Goal: Task Accomplishment & Management: Use online tool/utility

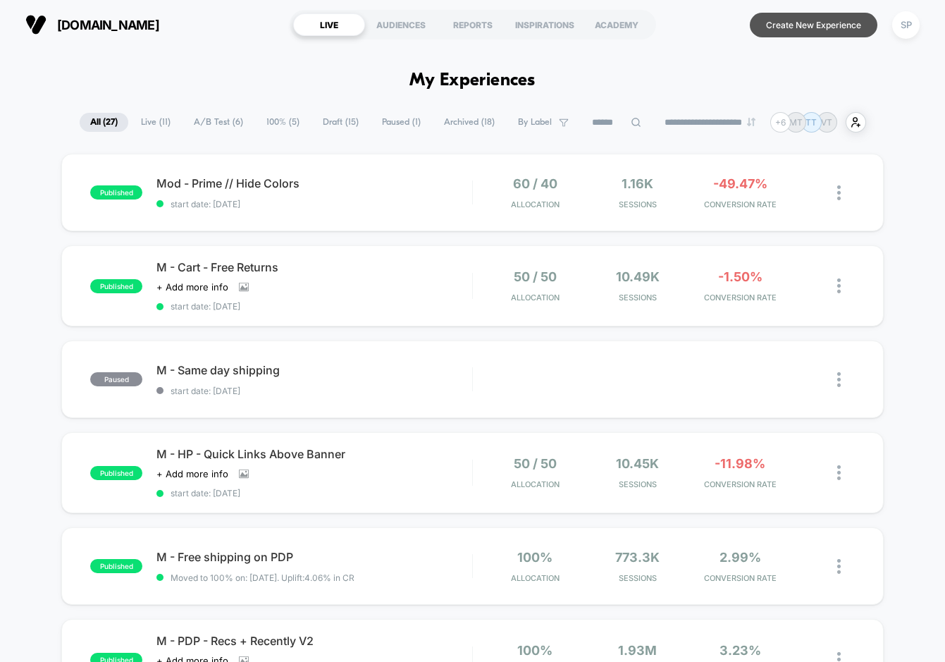
click at [833, 28] on button "Create New Experience" at bounding box center [814, 25] width 128 height 25
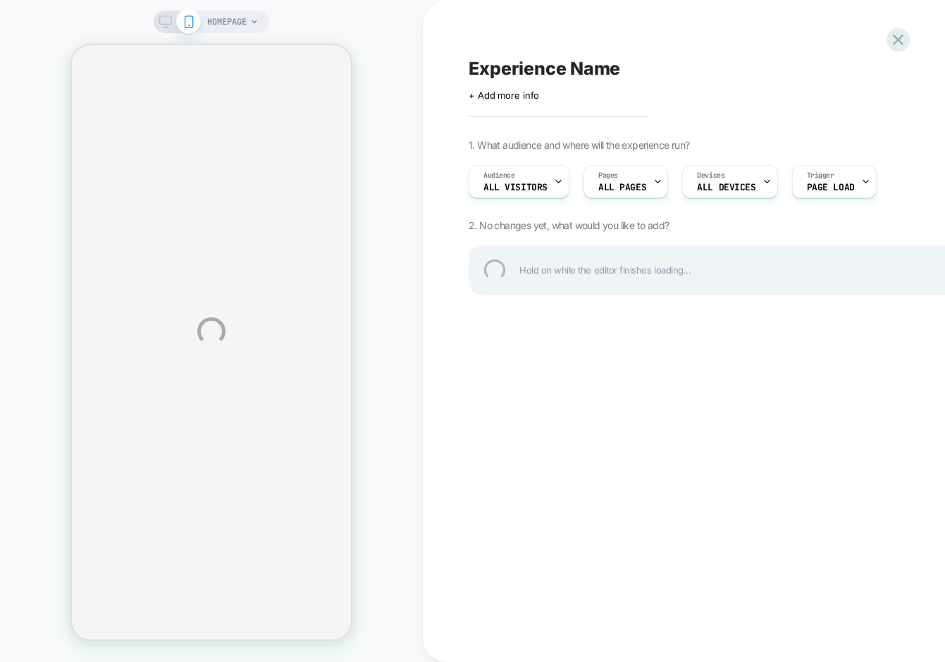
drag, startPoint x: 597, startPoint y: 285, endPoint x: 528, endPoint y: 60, distance: 235.2
click at [528, 60] on div "Experience Name" at bounding box center [726, 68] width 515 height 21
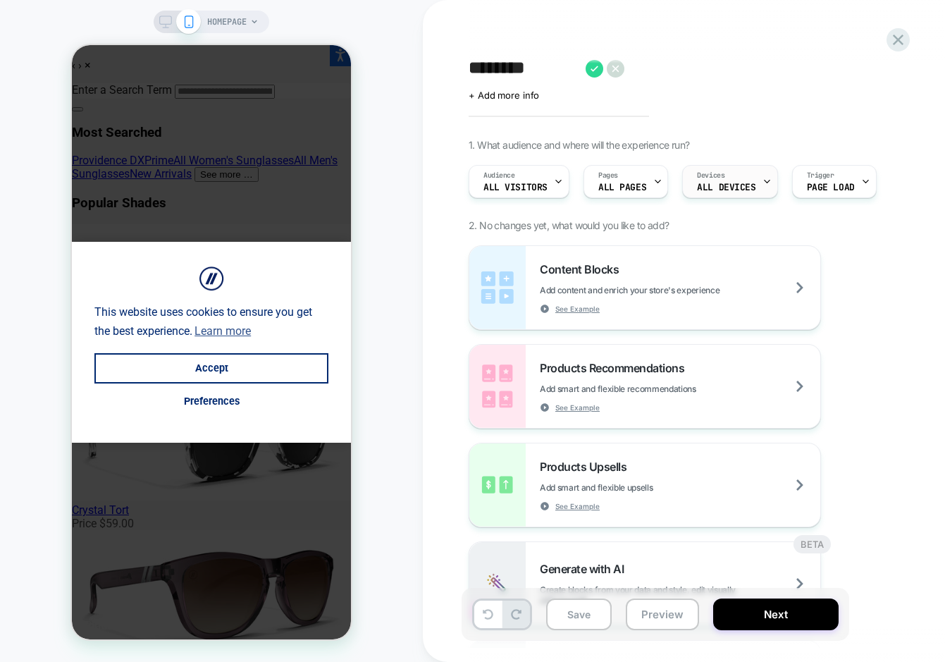
type textarea "********"
click at [706, 166] on div "Devices ALL DEVICES" at bounding box center [726, 182] width 87 height 32
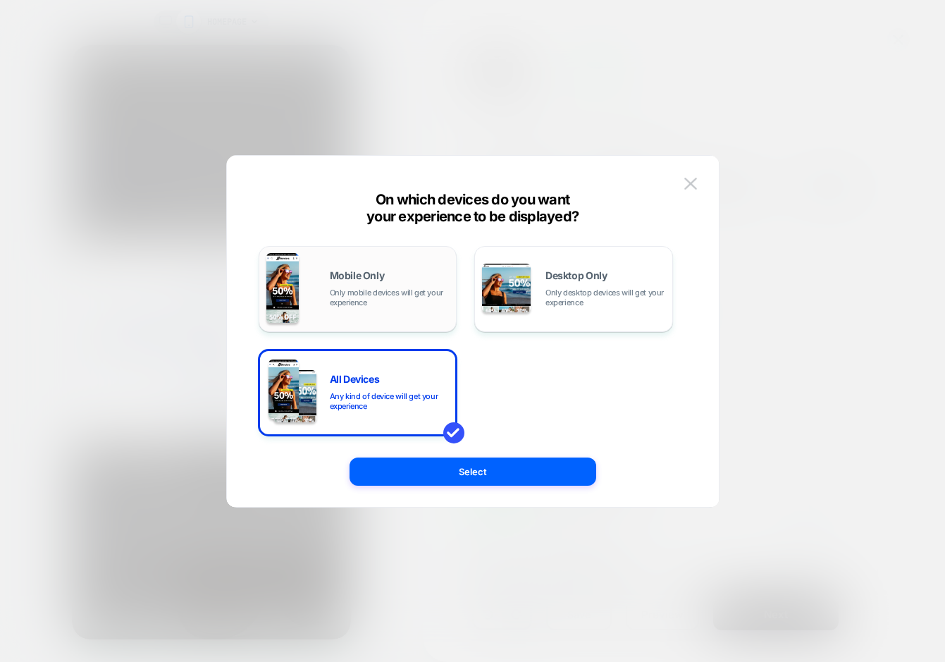
click at [367, 274] on span "Mobile Only" at bounding box center [357, 276] width 55 height 10
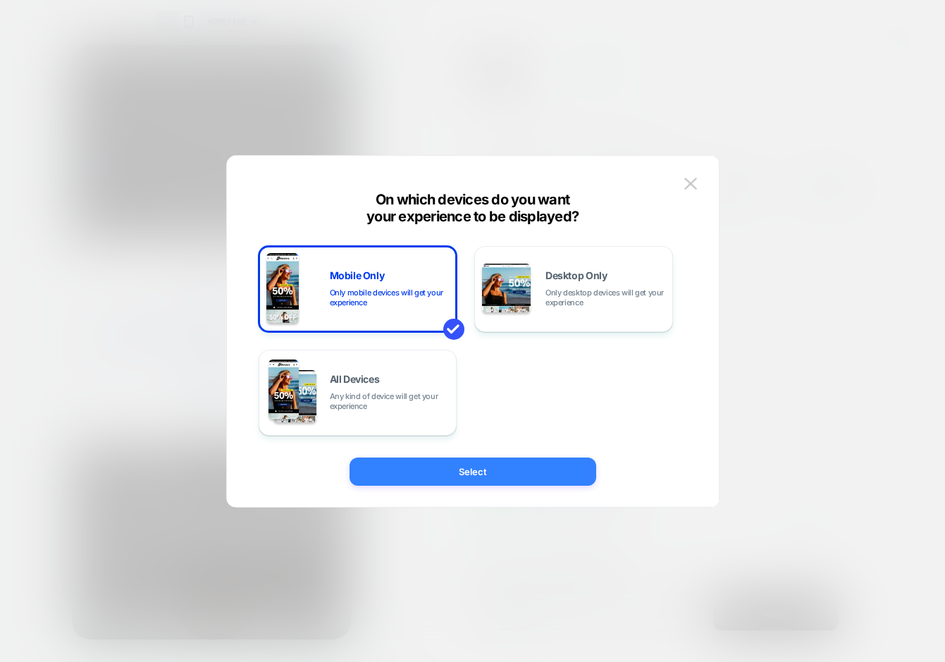
click at [535, 464] on button "Select" at bounding box center [473, 471] width 247 height 28
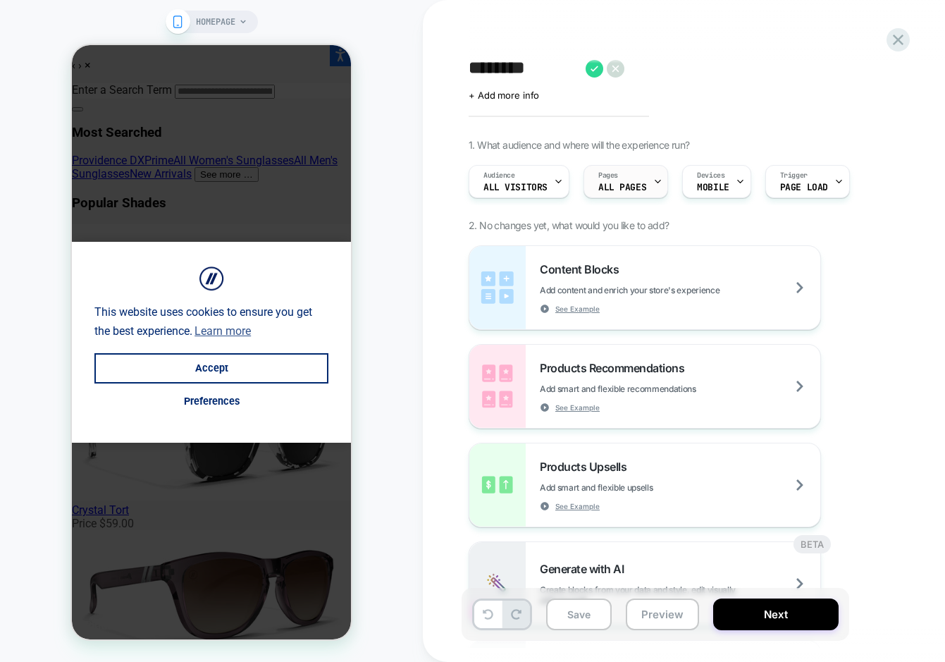
click at [645, 180] on div "Pages ALL PAGES" at bounding box center [622, 182] width 76 height 32
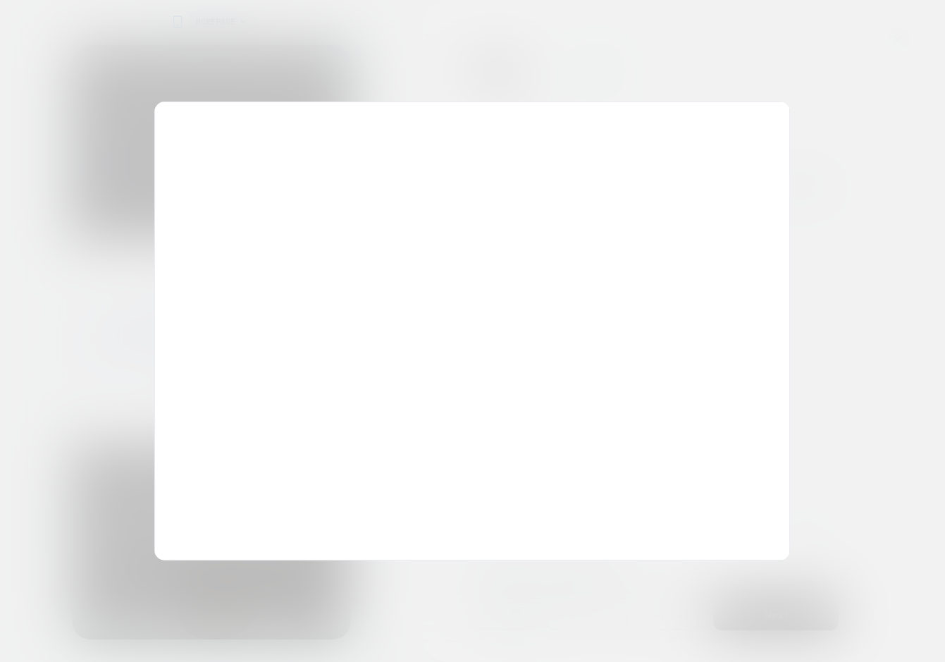
click at [706, 62] on div at bounding box center [472, 331] width 945 height 662
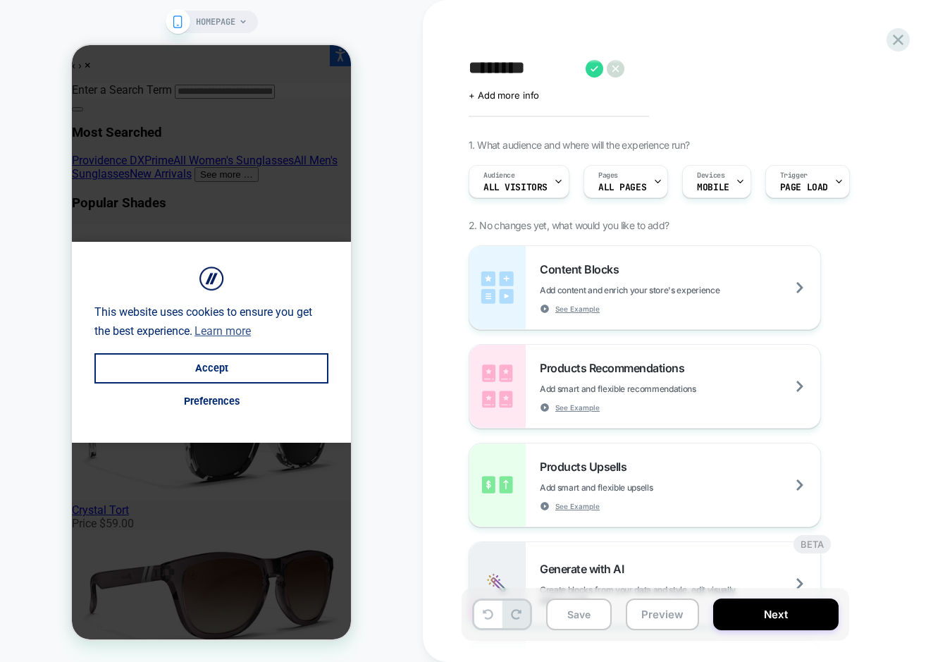
drag, startPoint x: 919, startPoint y: 183, endPoint x: 787, endPoint y: 81, distance: 166.4
click at [787, 81] on div "******** Click to edit experience details + Add more info" at bounding box center [726, 78] width 515 height 44
click at [828, 179] on div "Trigger Page Load" at bounding box center [804, 182] width 76 height 32
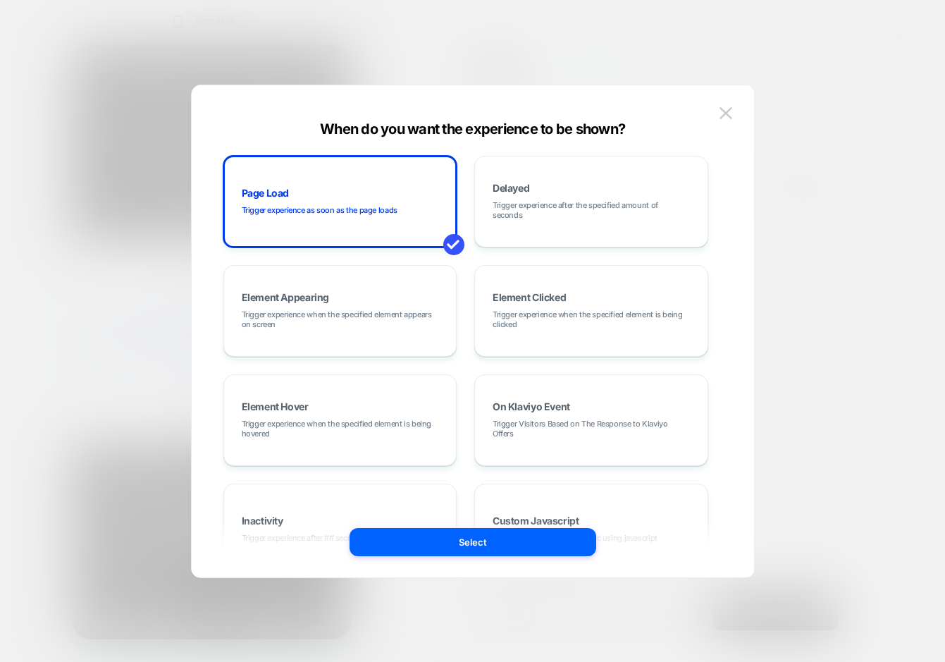
click at [839, 78] on div at bounding box center [472, 331] width 945 height 662
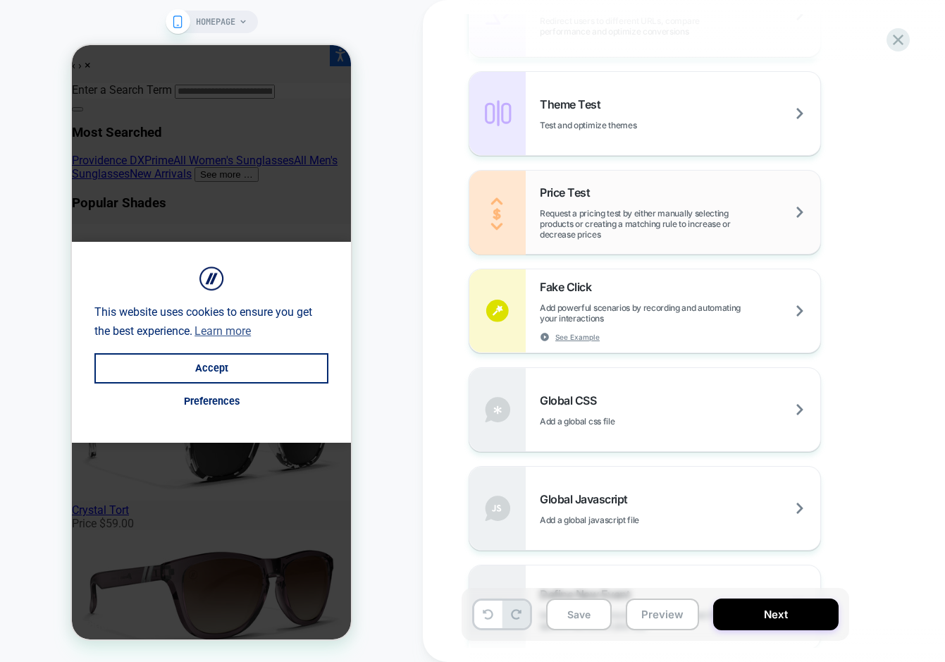
scroll to position [803, 0]
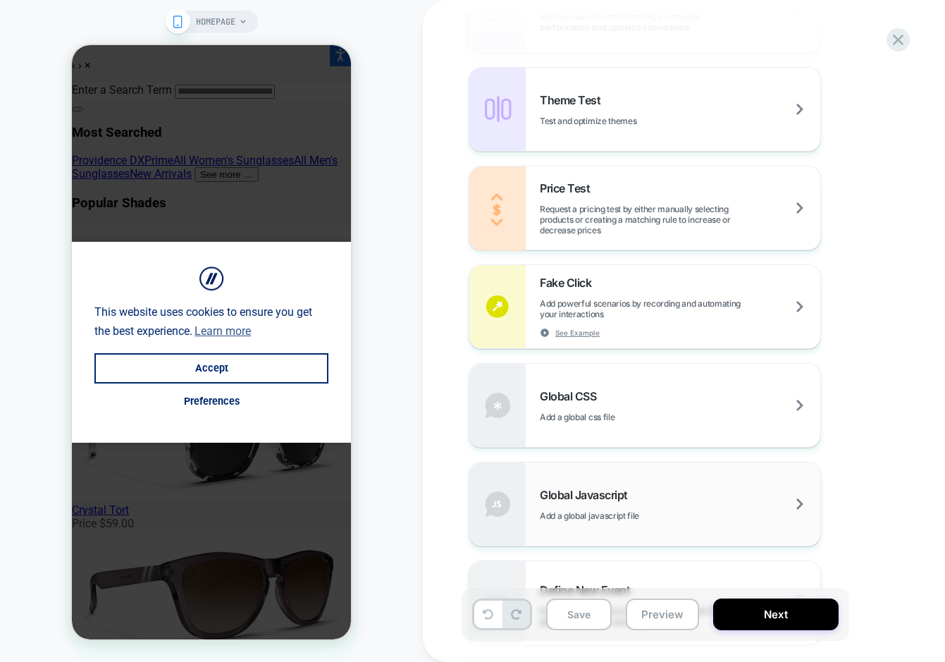
click at [631, 519] on span "Add a global javascript file" at bounding box center [625, 515] width 170 height 11
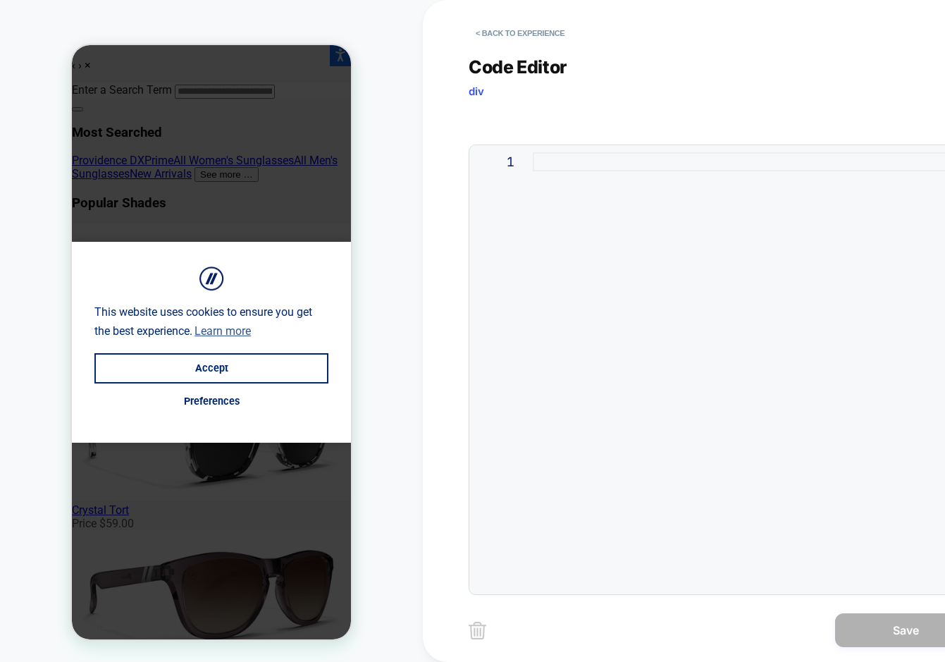
click at [650, 248] on div at bounding box center [751, 369] width 436 height 435
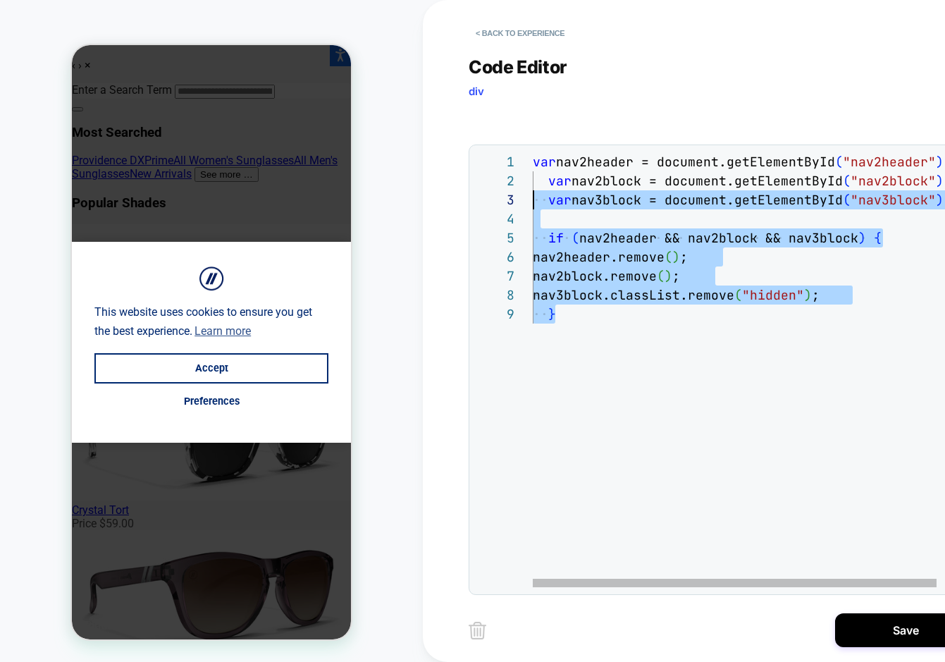
scroll to position [19, 0]
drag, startPoint x: 613, startPoint y: 314, endPoint x: 483, endPoint y: 178, distance: 188.5
click at [483, 178] on div "**********" at bounding box center [723, 369] width 492 height 435
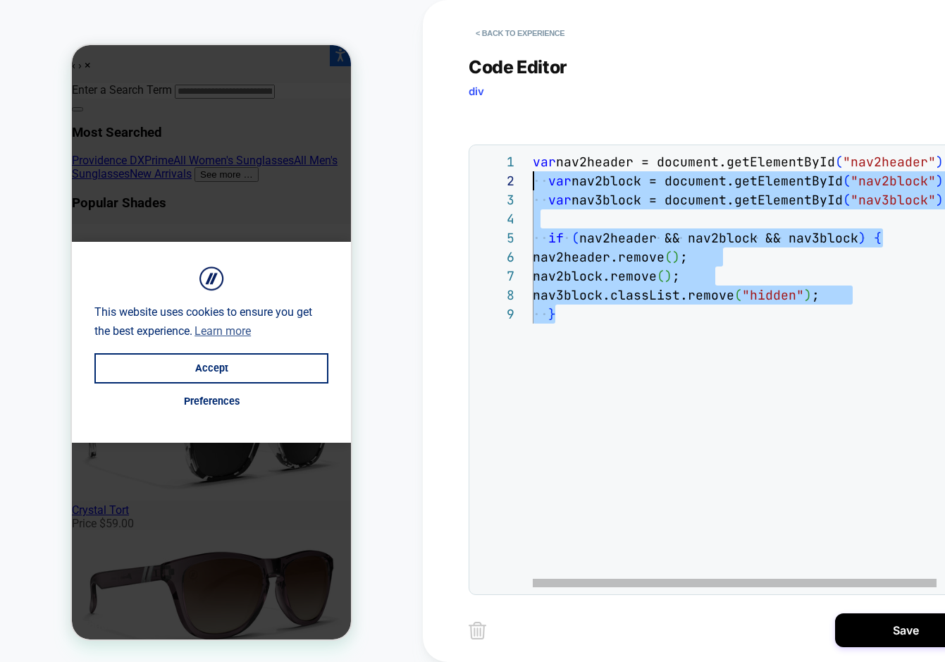
type textarea "**********"
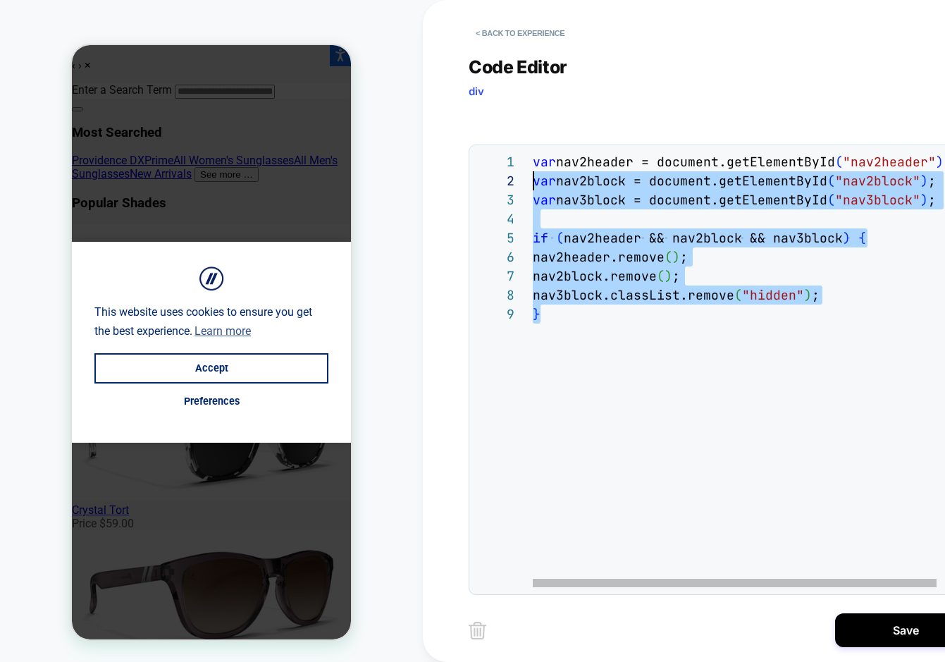
click at [634, 304] on div "nav3block.classList.remove ( "hidden" ) ;" at bounding box center [762, 294] width 459 height 19
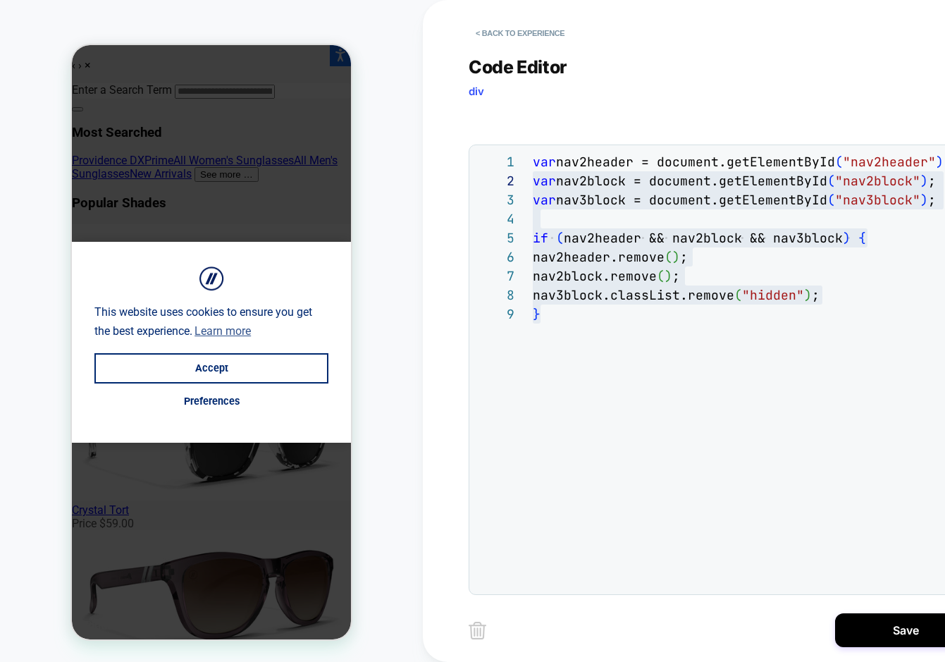
click at [887, 628] on button "Save" at bounding box center [905, 630] width 141 height 34
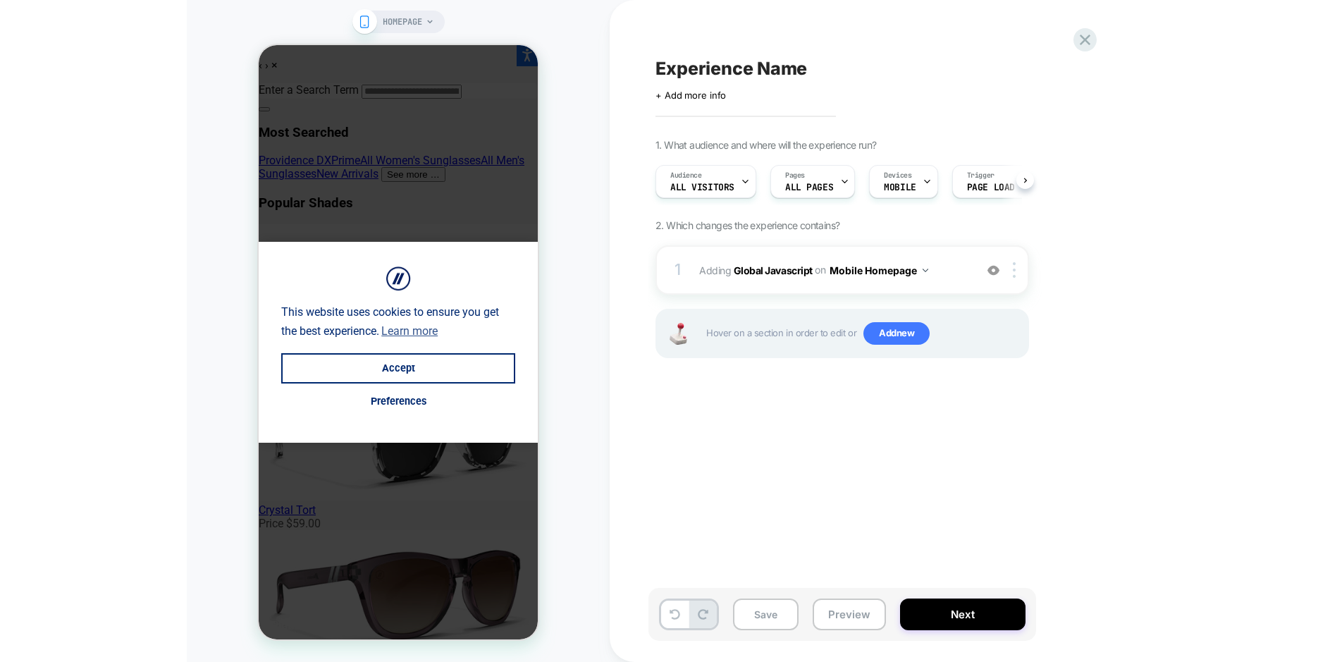
scroll to position [0, 1]
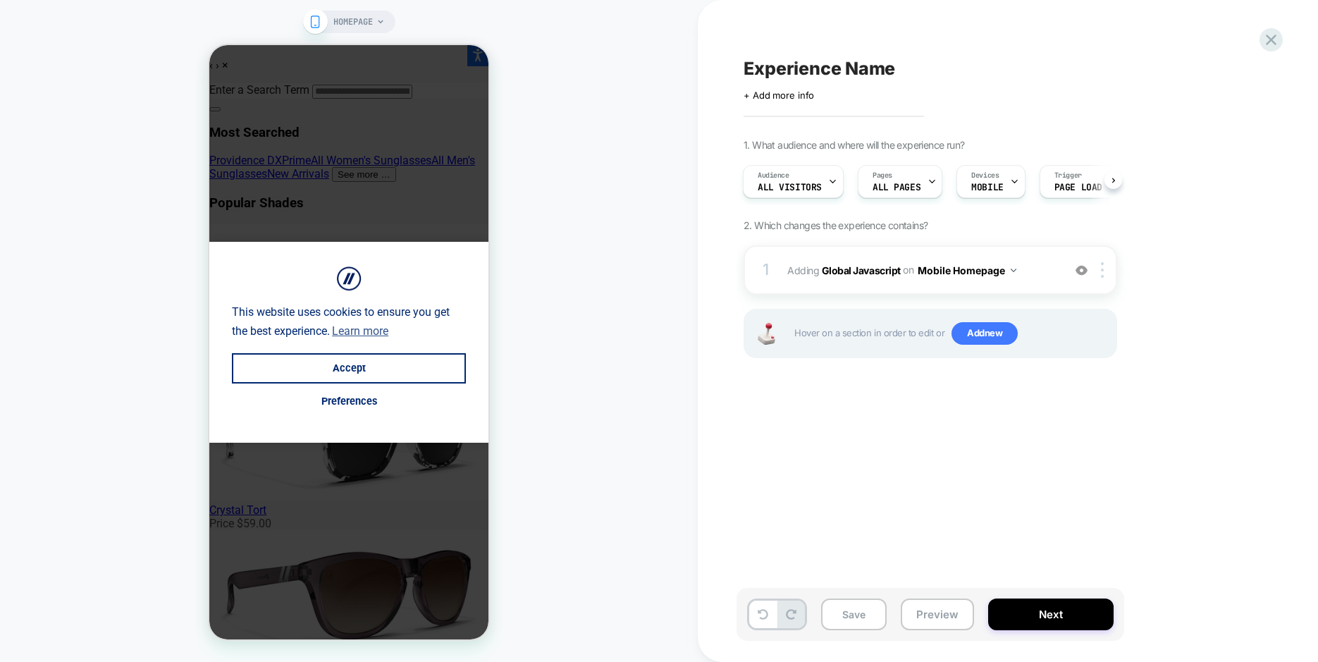
click at [792, 59] on span "Experience Name" at bounding box center [820, 68] width 152 height 21
type textarea "*********"
click at [875, 73] on icon at bounding box center [882, 69] width 18 height 18
click at [394, 364] on button "Accept" at bounding box center [349, 368] width 234 height 30
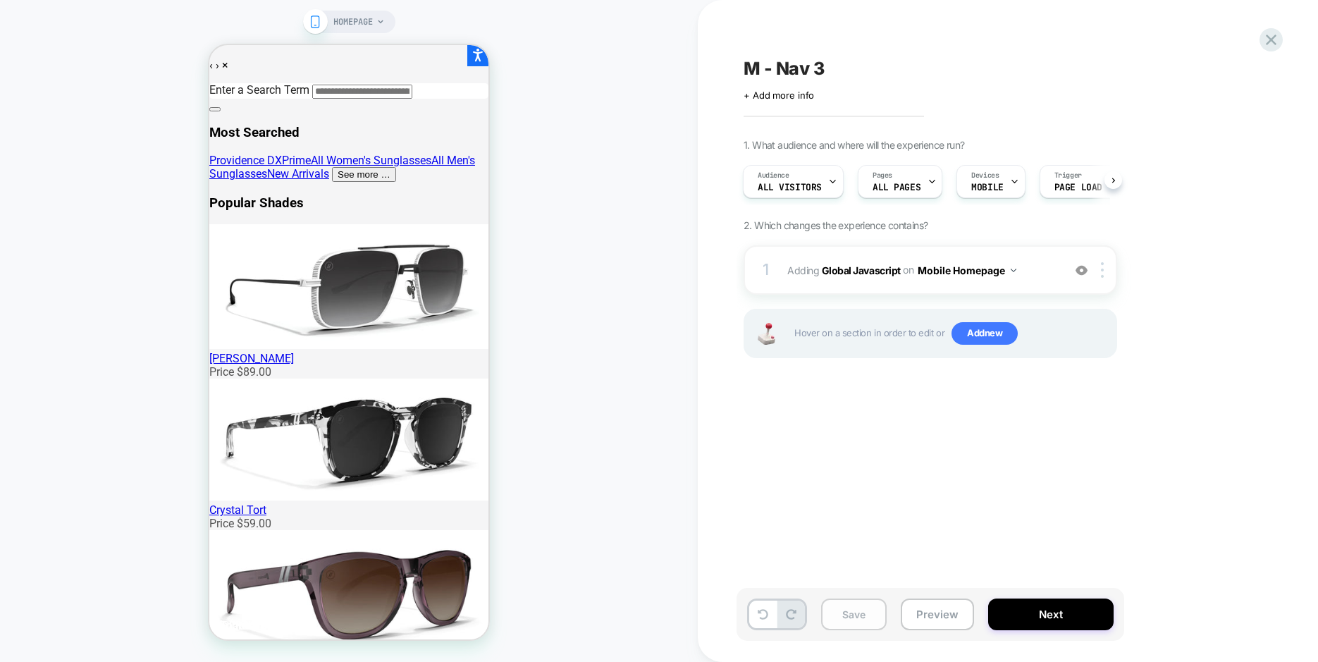
click at [863, 621] on button "Save" at bounding box center [854, 614] width 66 height 32
click at [220, 91] on div at bounding box center [240, 90] width 42 height 13
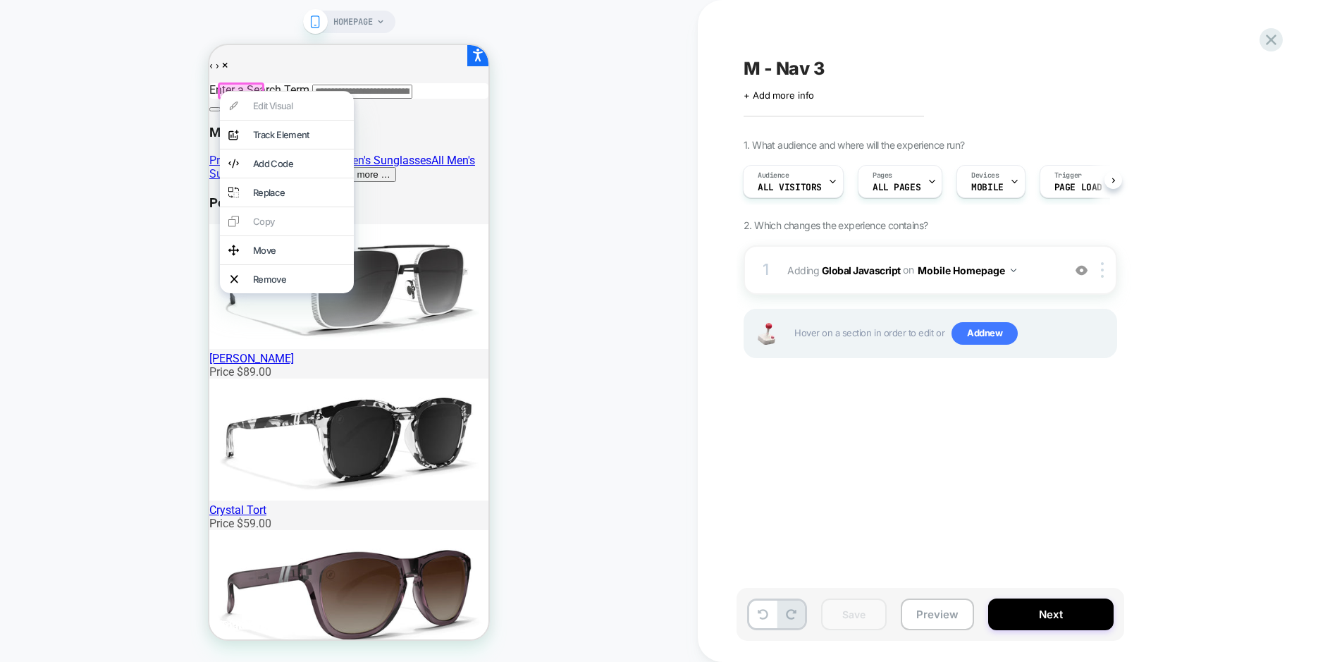
click at [602, 141] on div "HOMEPAGE" at bounding box center [349, 331] width 698 height 634
click at [193, 151] on div "HOMEPAGE" at bounding box center [349, 331] width 698 height 634
click at [570, 111] on div "HOMEPAGE" at bounding box center [349, 331] width 698 height 634
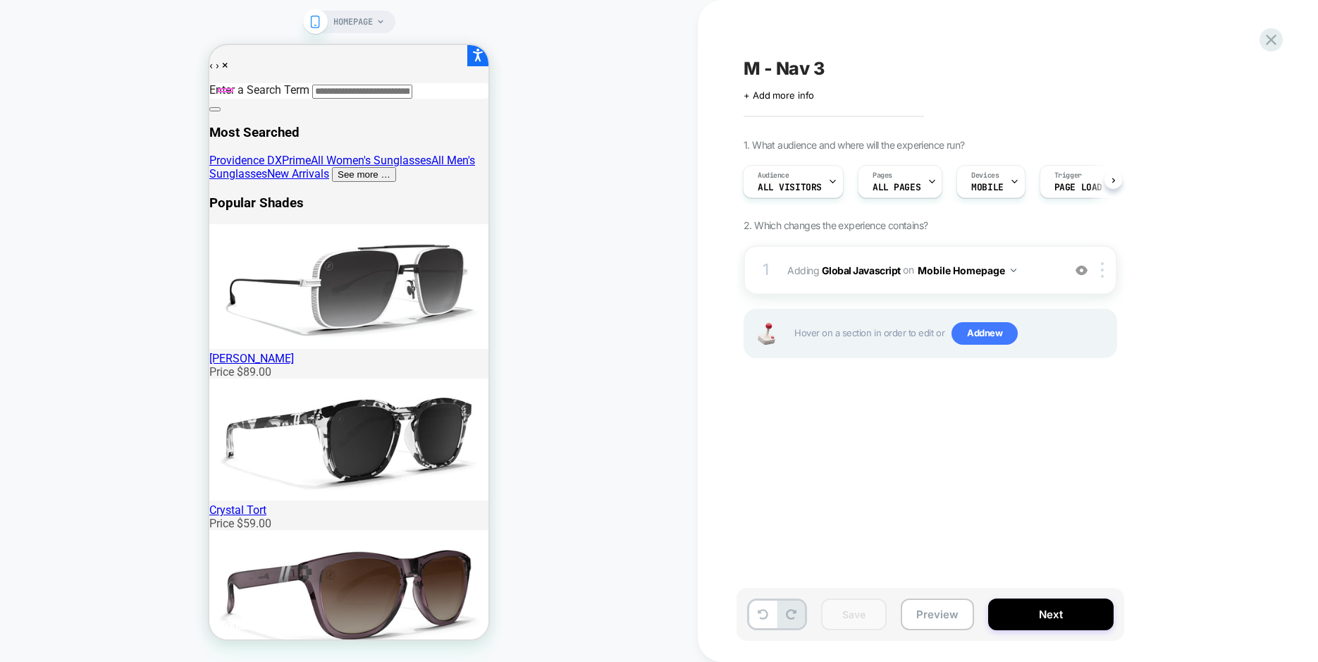
click at [185, 132] on div "HOMEPAGE" at bounding box center [349, 331] width 698 height 634
click at [933, 629] on button "Preview" at bounding box center [937, 614] width 73 height 32
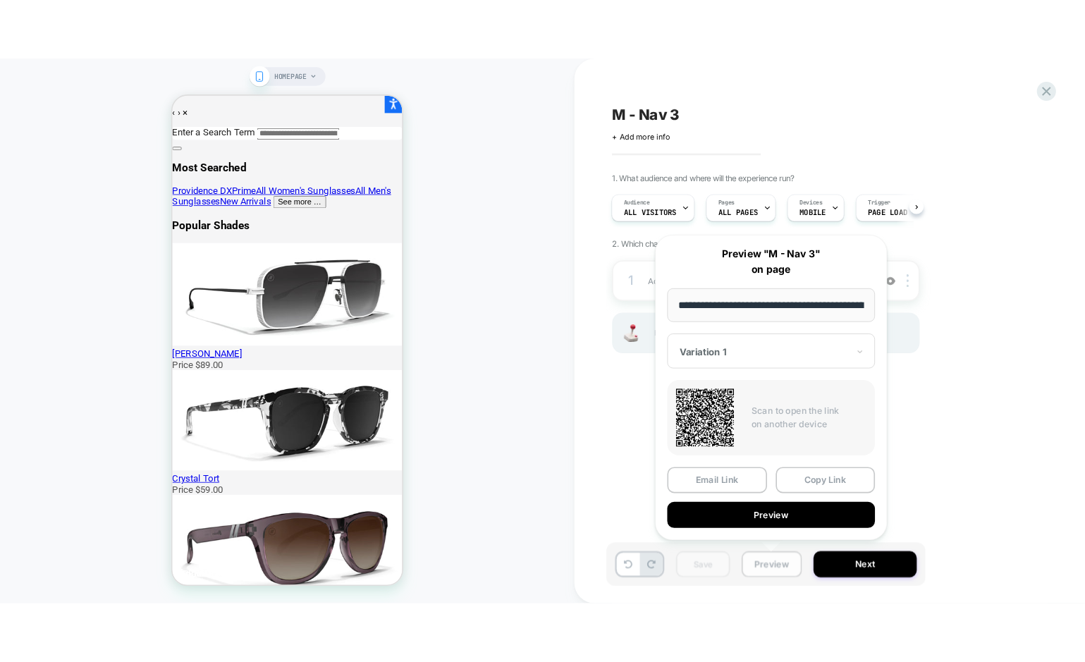
scroll to position [0, 90]
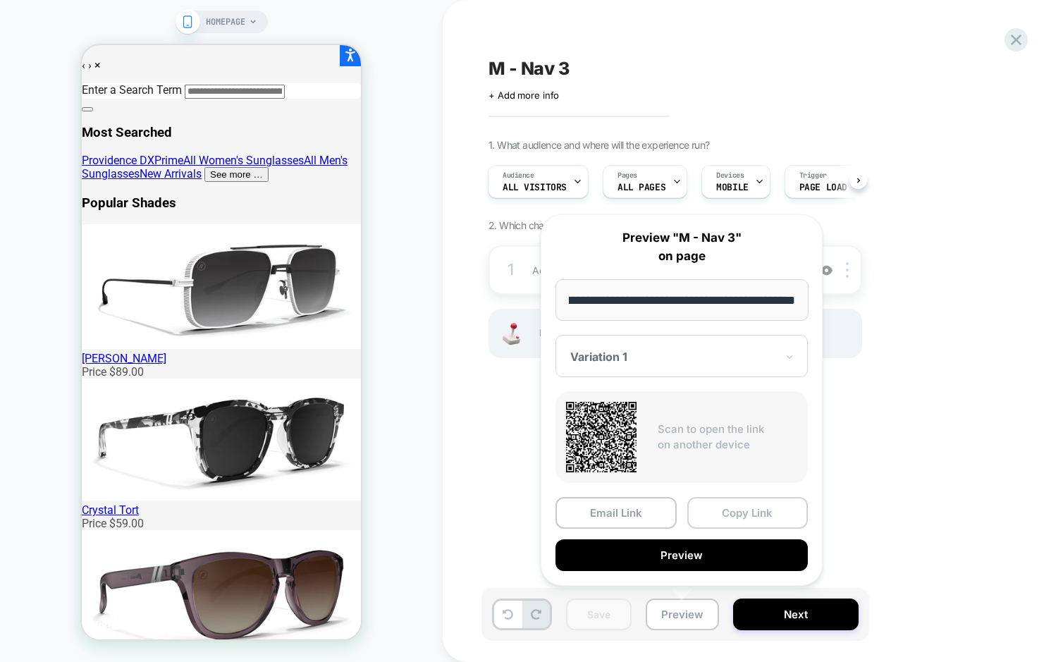
click at [760, 512] on button "Copy Link" at bounding box center [747, 513] width 121 height 32
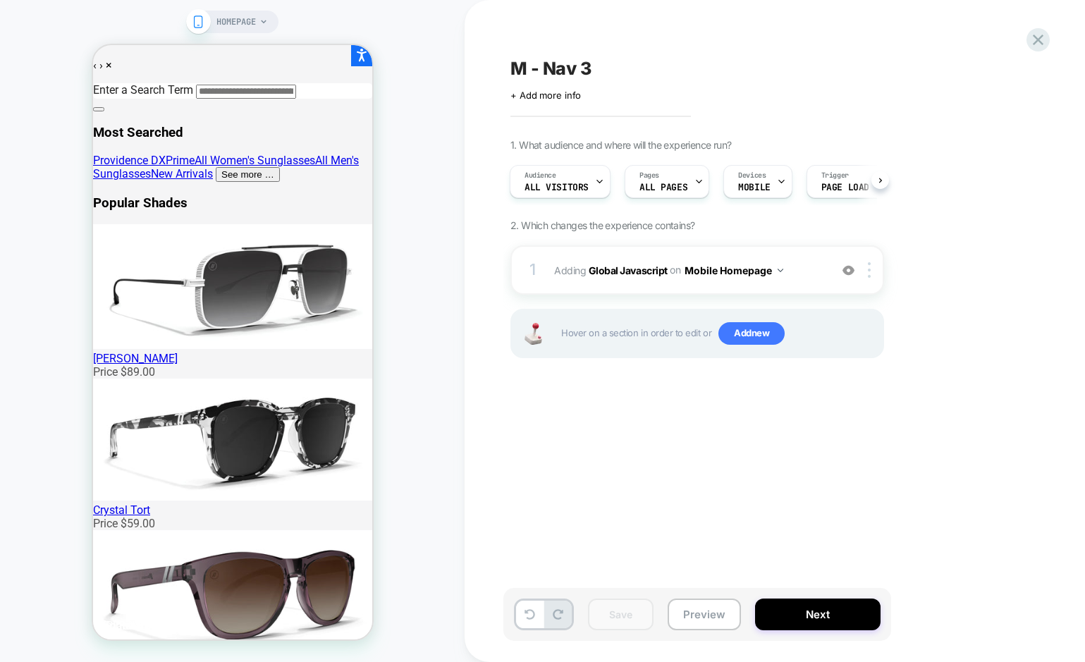
click at [710, 520] on div "M - Nav 3 Click to edit experience details + Add more info 1. What audience and…" at bounding box center [767, 331] width 529 height 634
click at [766, 269] on button "Mobile Homepage" at bounding box center [733, 270] width 99 height 20
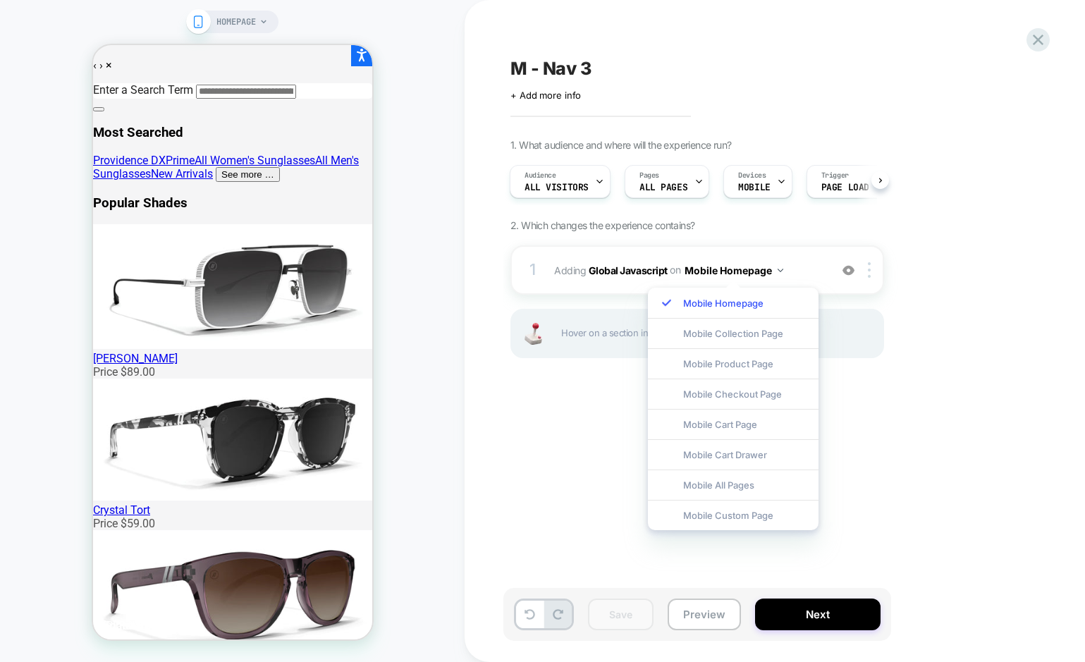
click at [838, 238] on div "1. What audience and where will the experience run? Audience All Visitors Pages…" at bounding box center [767, 266] width 515 height 254
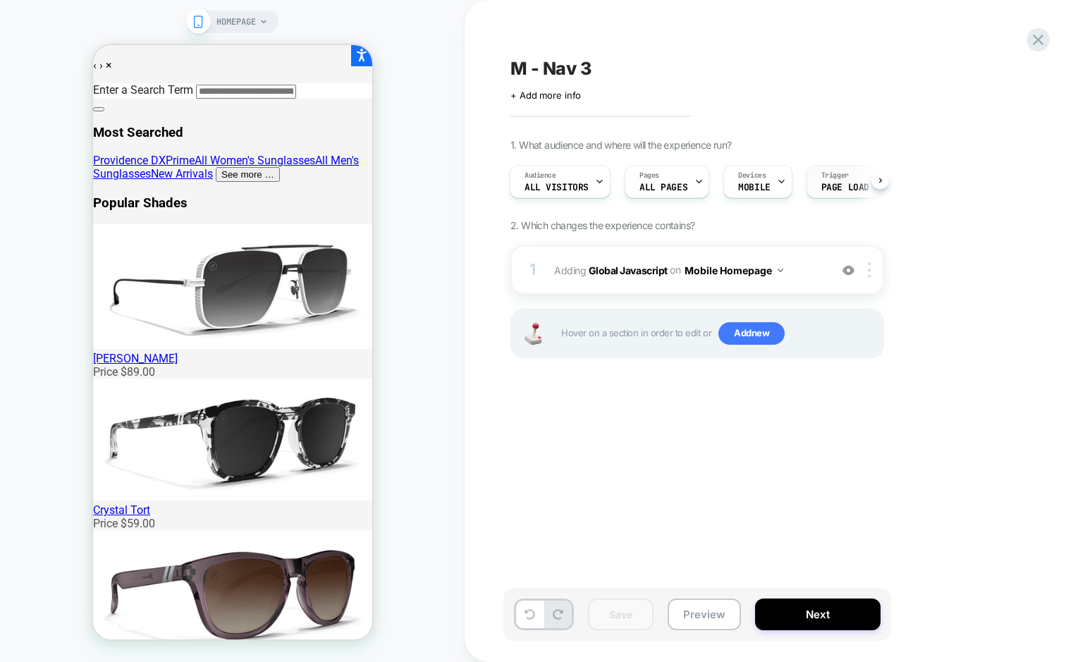
click at [835, 187] on span "Page Load" at bounding box center [845, 188] width 48 height 10
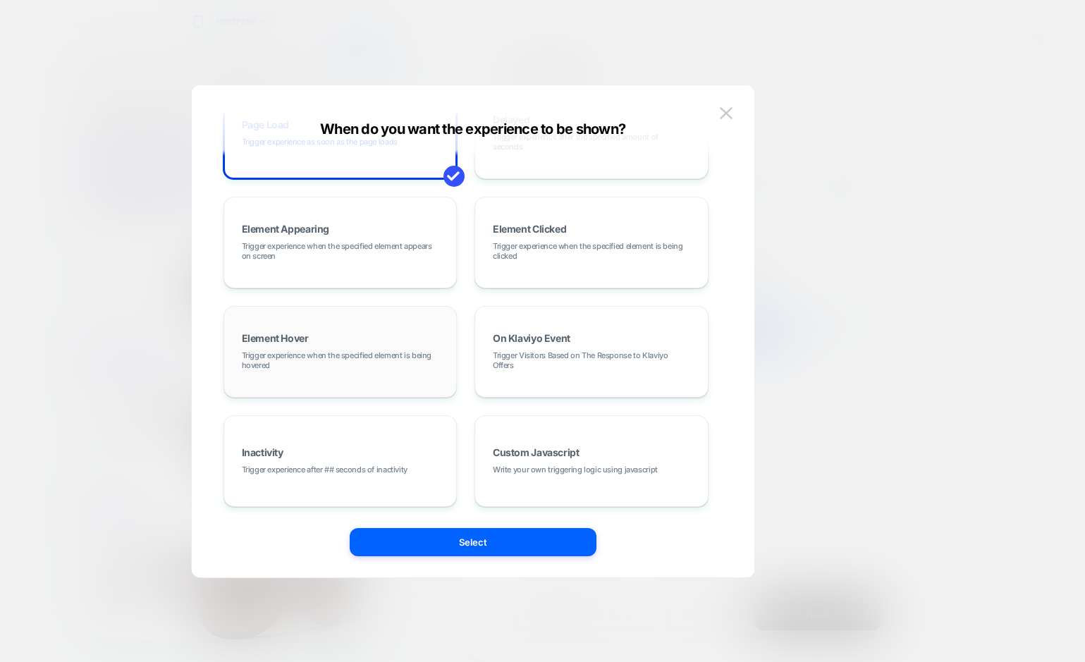
scroll to position [68, 0]
click at [553, 225] on span "Element Clicked" at bounding box center [529, 229] width 73 height 10
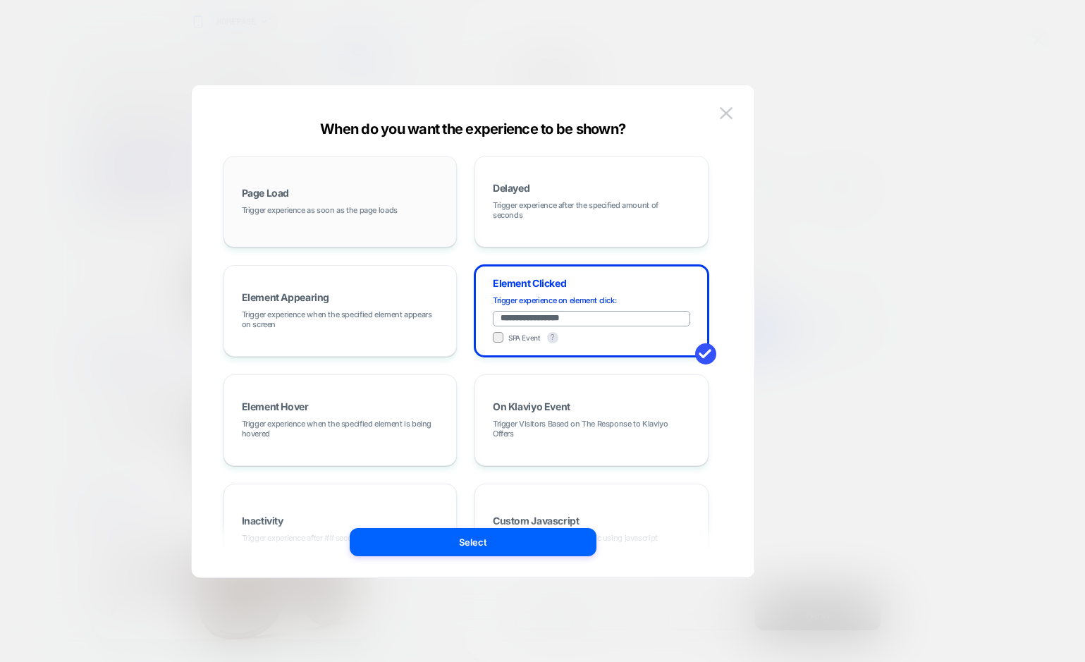
scroll to position [0, 0]
click at [651, 201] on span "Trigger experience after the specified amount of seconds" at bounding box center [591, 210] width 197 height 20
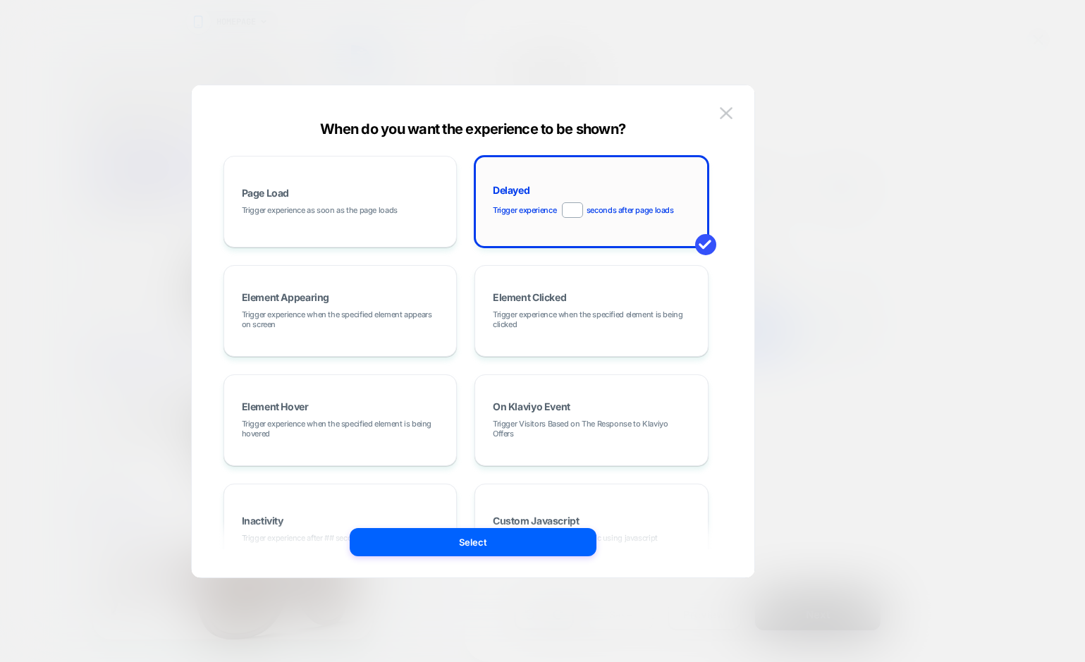
click at [574, 214] on input "*" at bounding box center [572, 210] width 21 height 16
click at [731, 109] on img at bounding box center [726, 113] width 13 height 12
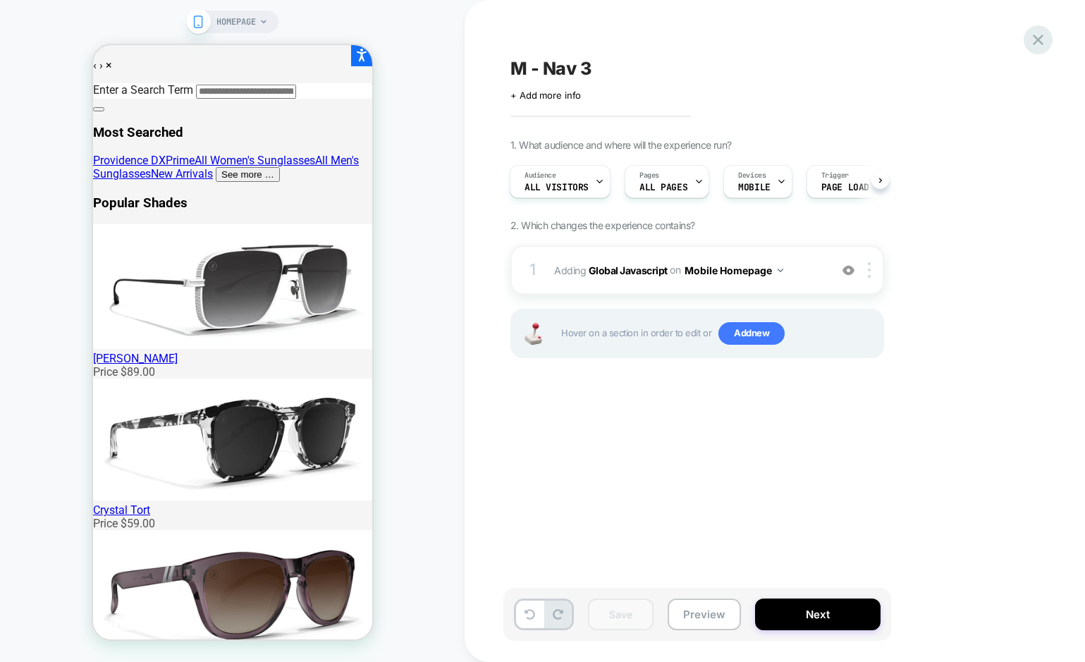
click at [1044, 38] on icon at bounding box center [1037, 39] width 19 height 19
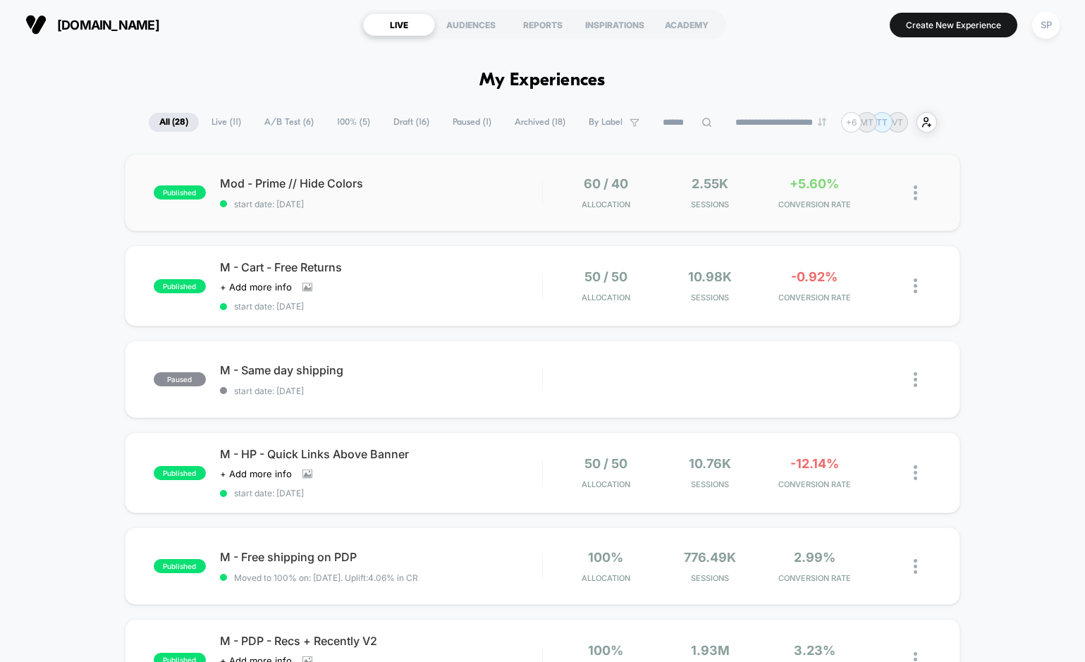
click at [431, 216] on div "published Mod - Prime // Hide Colors start date: [DATE] 60 / 40 Allocation 2.55…" at bounding box center [542, 193] width 835 height 78
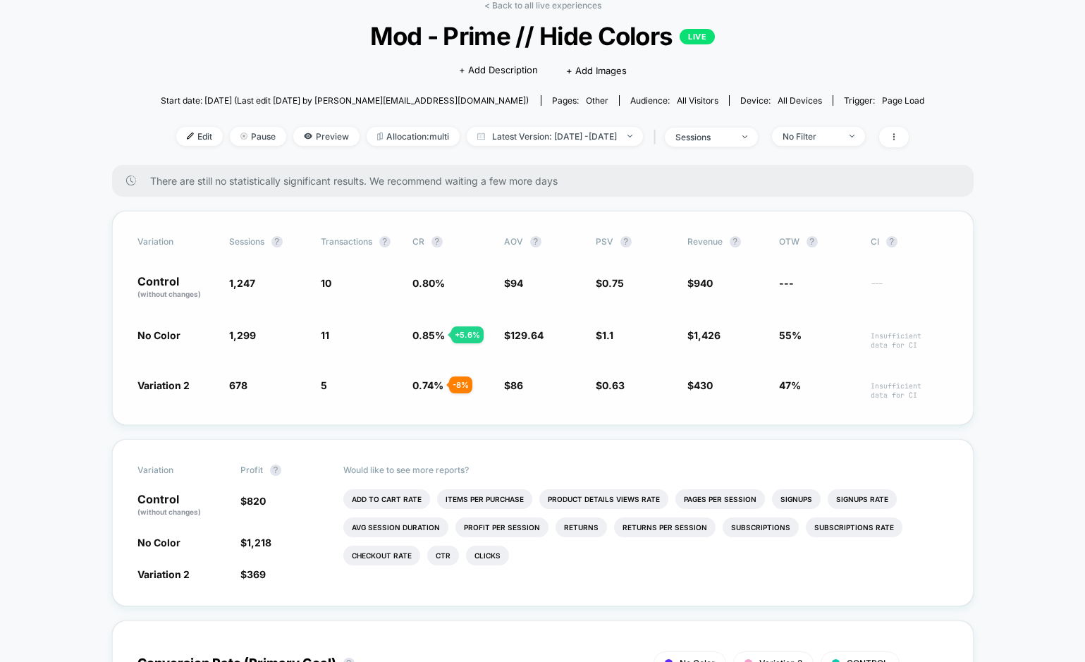
scroll to position [75, 0]
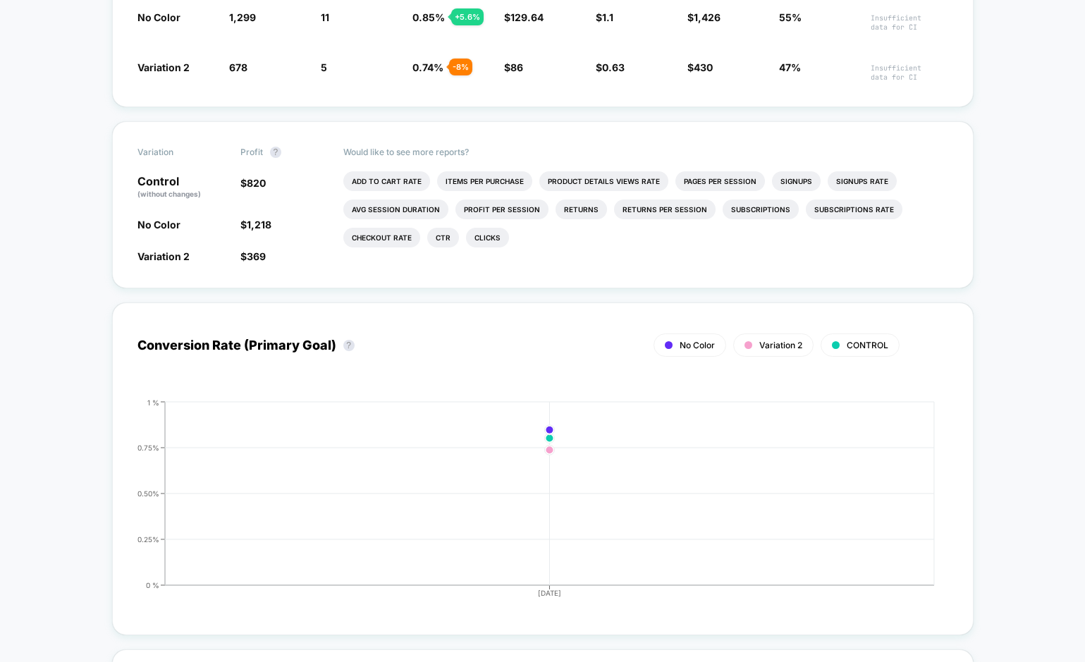
scroll to position [392, 0]
